Goal: Task Accomplishment & Management: Manage account settings

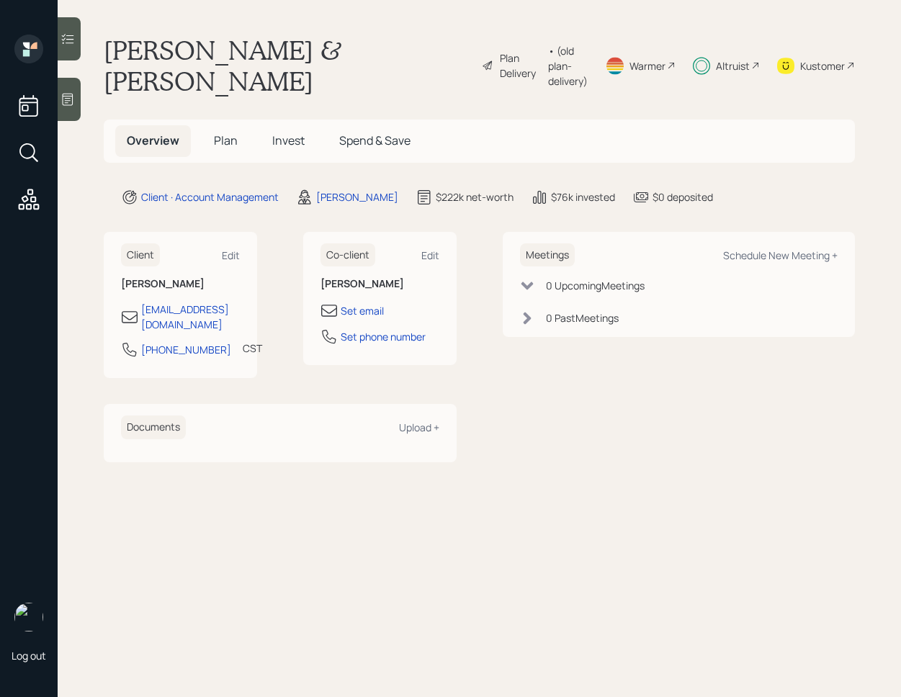
click at [291, 150] on h5 "Invest" at bounding box center [288, 140] width 55 height 31
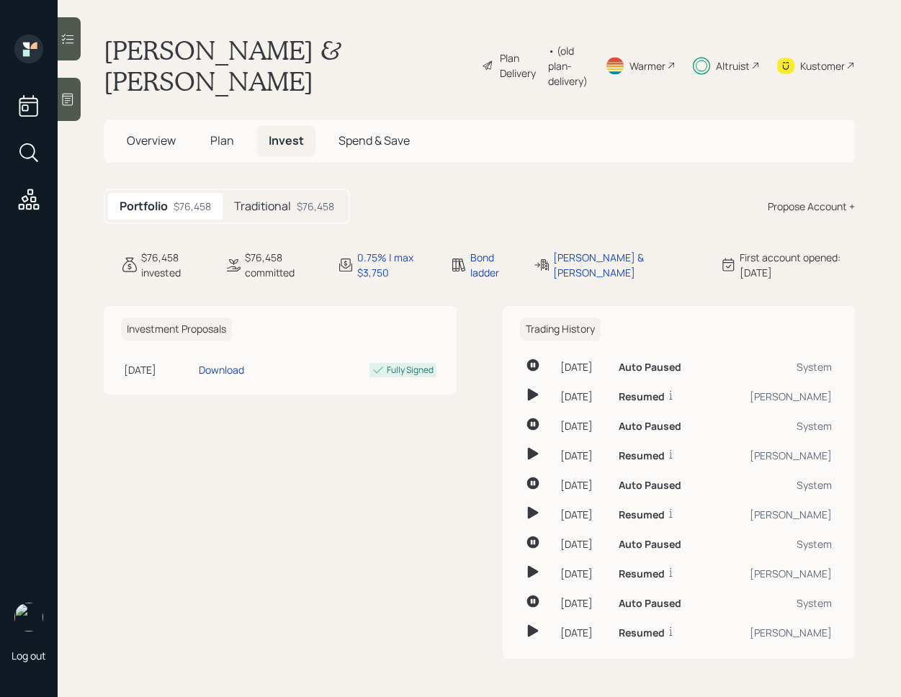
click at [72, 40] on icon at bounding box center [67, 39] width 14 height 14
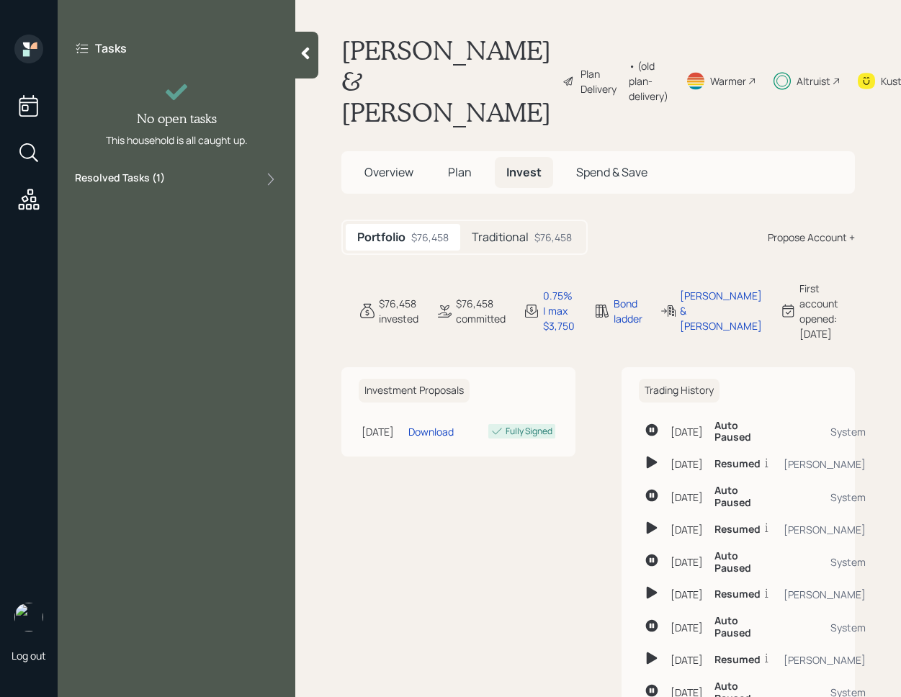
click at [224, 197] on div "Tasks No open tasks This household is all caught up. Resolved Tasks ( 1 )" at bounding box center [177, 348] width 238 height 697
click at [225, 179] on div "Resolved Tasks ( 1 )" at bounding box center [176, 179] width 203 height 17
click at [197, 216] on div "Approve plan changes Completed [DATE]" at bounding box center [176, 218] width 203 height 48
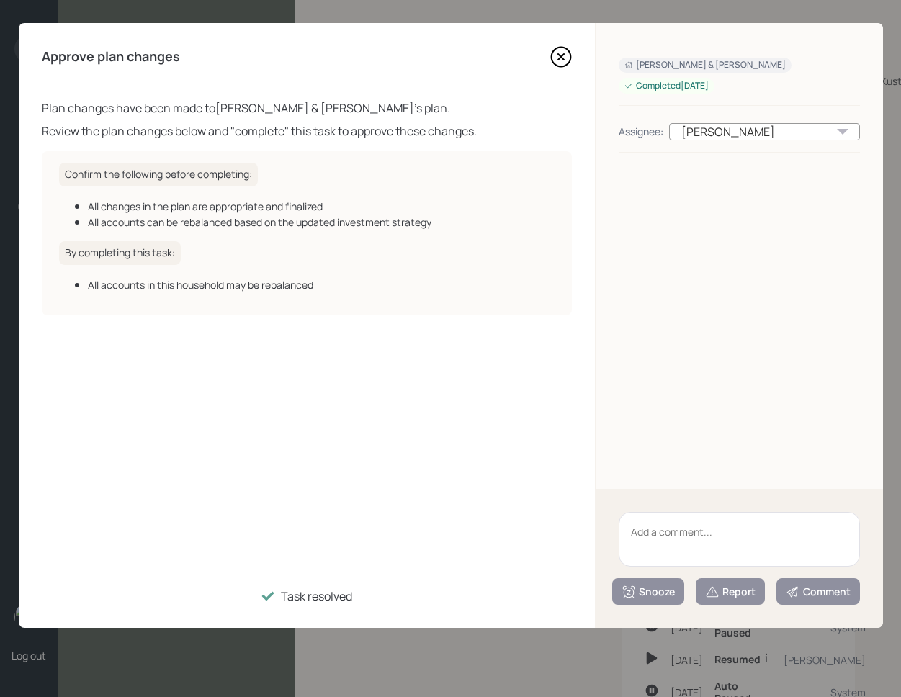
click at [562, 63] on icon at bounding box center [561, 57] width 22 height 22
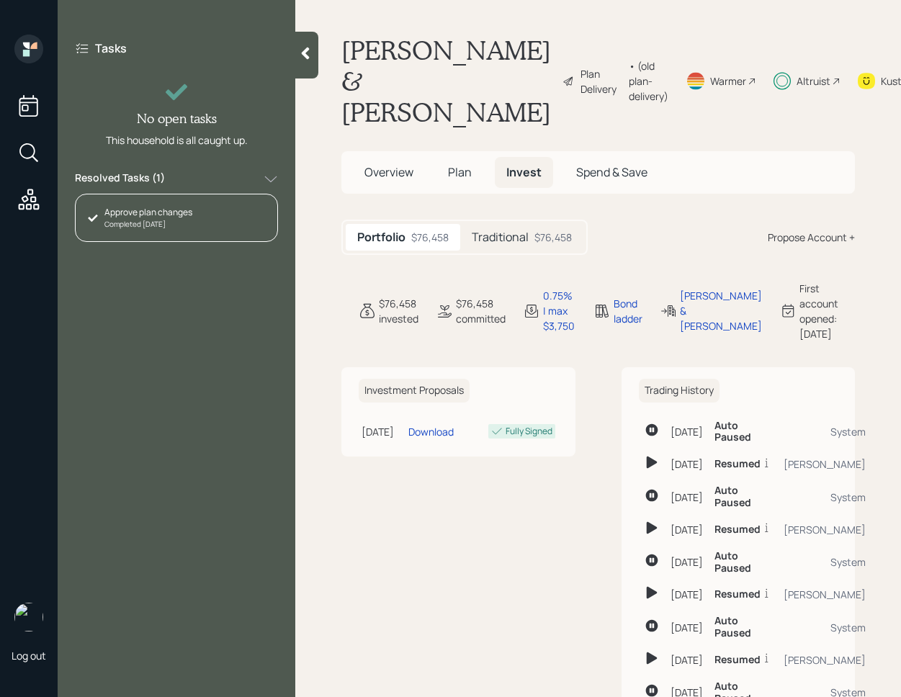
click at [501, 232] on h5 "Traditional" at bounding box center [500, 237] width 57 height 14
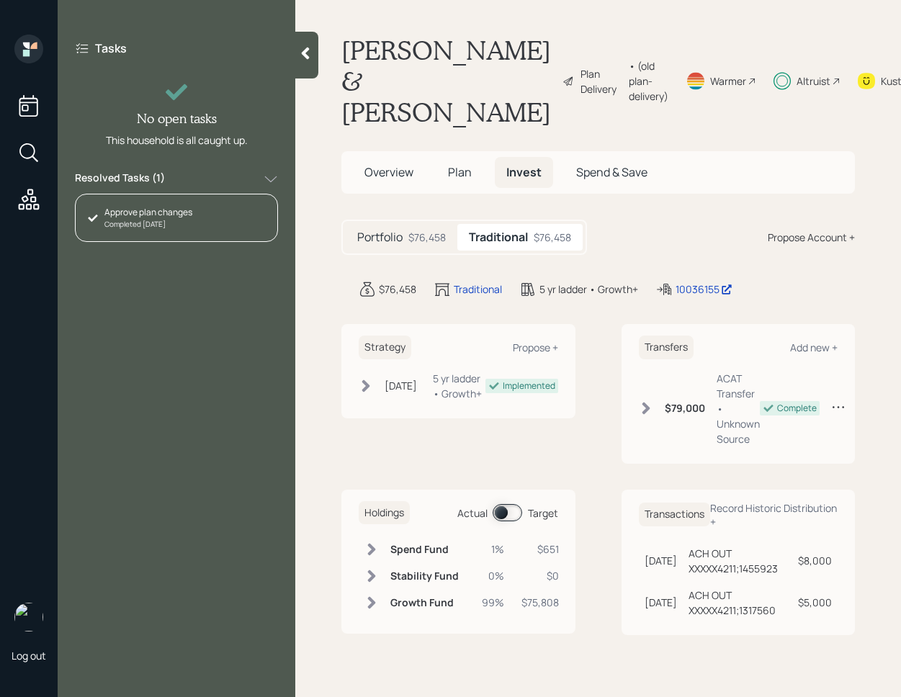
click at [500, 511] on span at bounding box center [508, 512] width 30 height 17
click at [514, 511] on span at bounding box center [508, 512] width 30 height 17
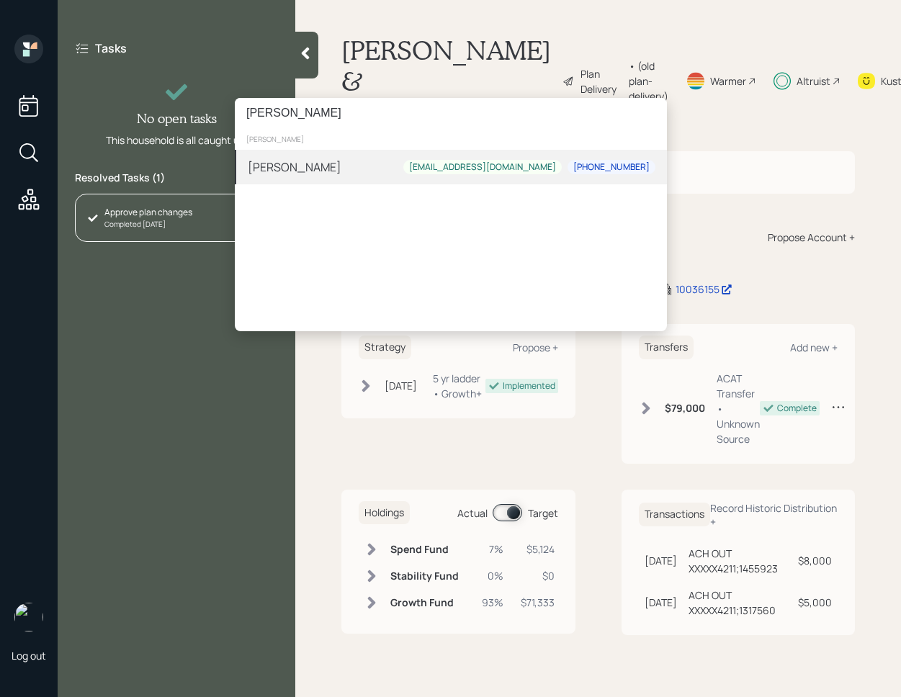
type input "[PERSON_NAME]"
